Goal: Transaction & Acquisition: Book appointment/travel/reservation

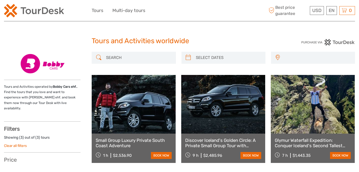
select select
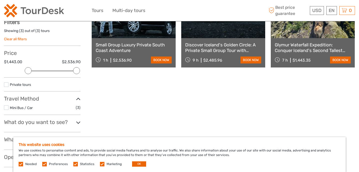
click at [218, 49] on link "Discover Iceland's Golden Circle: A Private Small Group Tour with Þingvellir, […" at bounding box center [223, 47] width 76 height 11
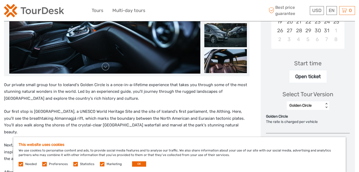
scroll to position [186, 0]
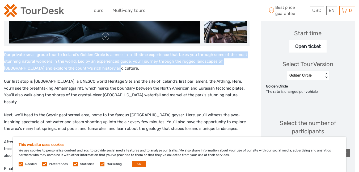
drag, startPoint x: 6, startPoint y: 53, endPoint x: 88, endPoint y: 70, distance: 83.8
copy p "Our private small group tour to Iceland's Golden Circle is a once-in-a-lifetime…"
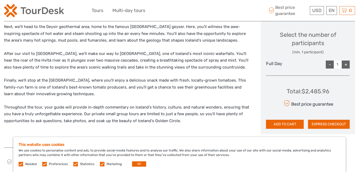
scroll to position [293, 0]
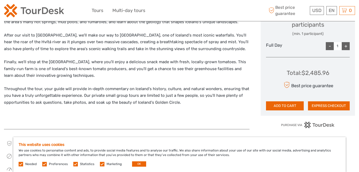
click at [31, 85] on p "Throughout the tour, your guide will provide in-depth commentary on Iceland's h…" at bounding box center [127, 95] width 246 height 20
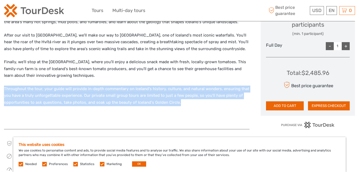
drag, startPoint x: 3, startPoint y: 80, endPoint x: 179, endPoint y: 96, distance: 177.1
click at [179, 96] on body "USD USD € £ EN English Español Deutsch Tours Multi-day tours More Best price gu…" at bounding box center [179, 172] width 359 height 931
copy p "Throughout the tour, your guide will provide in-depth commentary on Iceland's h…"
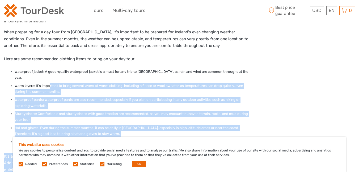
scroll to position [479, 0]
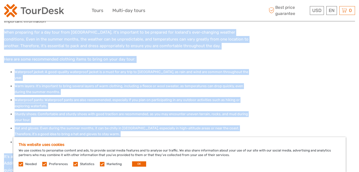
drag, startPoint x: 243, startPoint y: 77, endPoint x: 4, endPoint y: 27, distance: 244.7
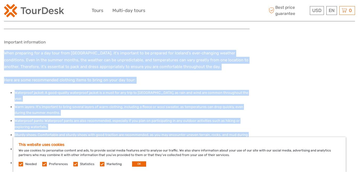
scroll to position [426, 0]
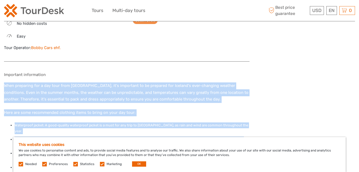
copy div "Lore ipsumdolo sit a con adip elit Seddoeius, te'i utlaboree do ma aliquaen adm…"
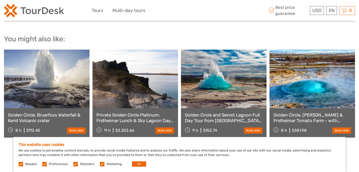
scroll to position [639, 0]
